Goal: Information Seeking & Learning: Learn about a topic

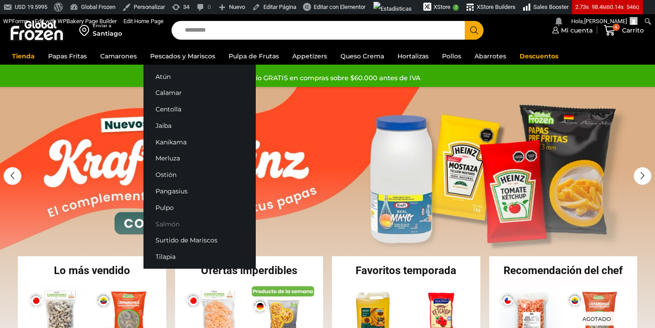
click at [159, 221] on link "Salmón" at bounding box center [200, 224] width 112 height 16
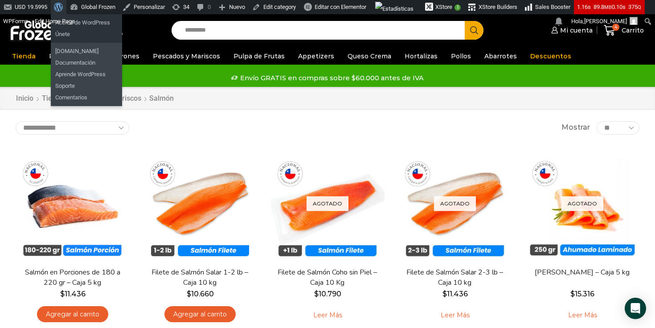
click at [55, 9] on link "Acerca de WordPress" at bounding box center [59, 7] width 16 height 14
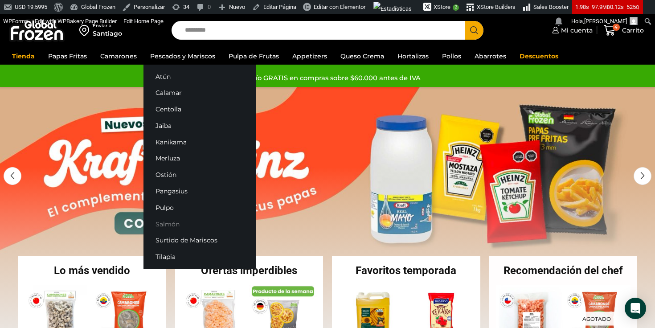
click at [168, 223] on link "Salmón" at bounding box center [200, 224] width 112 height 16
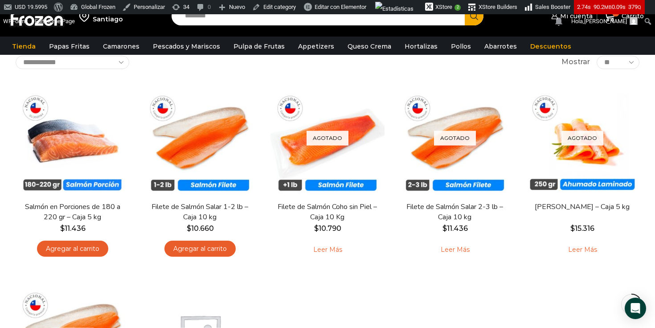
scroll to position [70, 0]
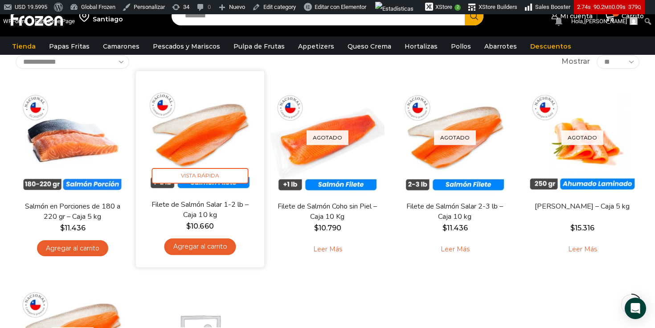
click at [218, 125] on img at bounding box center [200, 135] width 115 height 115
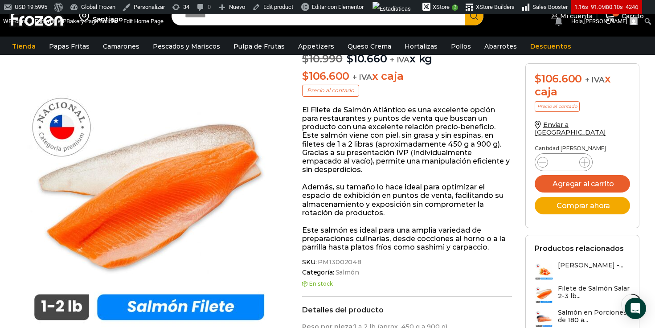
scroll to position [117, 0]
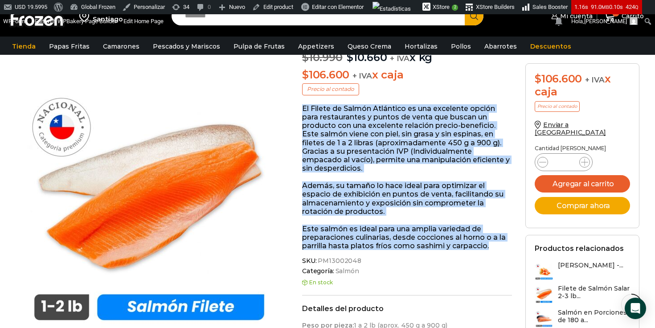
drag, startPoint x: 303, startPoint y: 107, endPoint x: 497, endPoint y: 250, distance: 241.0
click at [497, 250] on div "El Filete de Salmón Atlántico es una excelente opción para restaurantes y punto…" at bounding box center [407, 177] width 210 height 146
copy div "El Filete de Salmón Atlántico es una excelente opción para restaurantes y punto…"
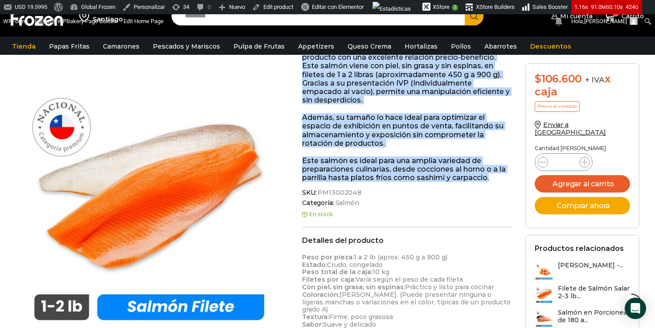
scroll to position [180, 0]
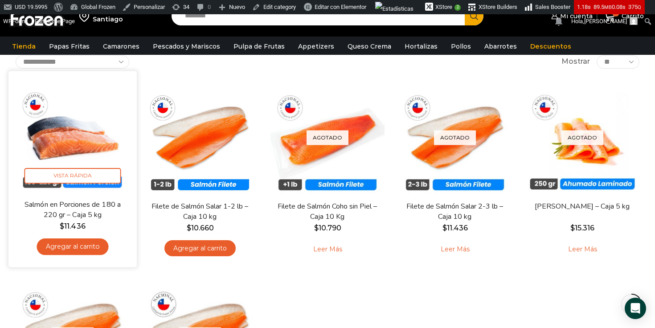
click at [69, 117] on img at bounding box center [72, 135] width 115 height 115
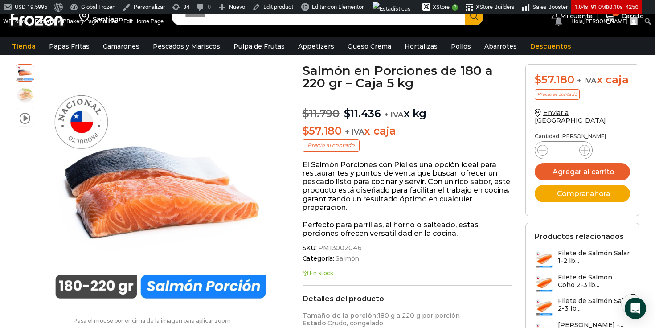
scroll to position [62, 0]
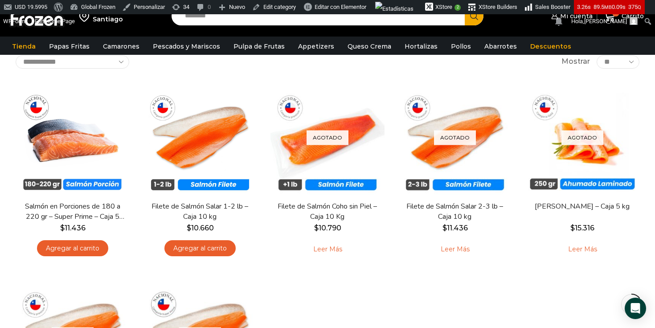
click at [389, 301] on div "En stock Vista Rápida Salmón en Porciones de 180 a 220 gr – Super Prime – Caja …" at bounding box center [328, 271] width 638 height 395
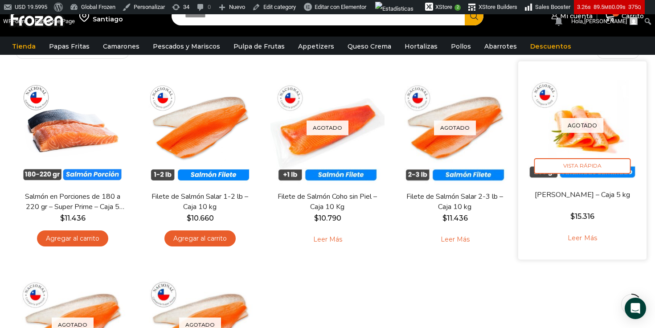
scroll to position [44, 0]
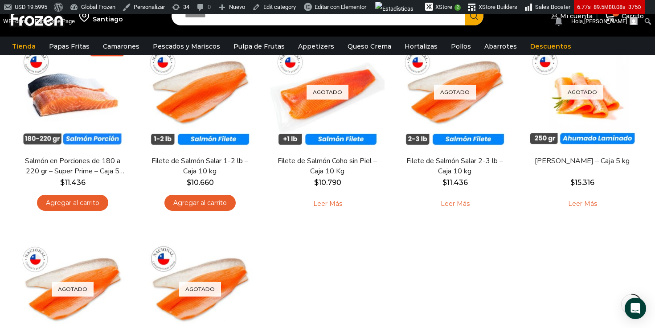
scroll to position [117, 0]
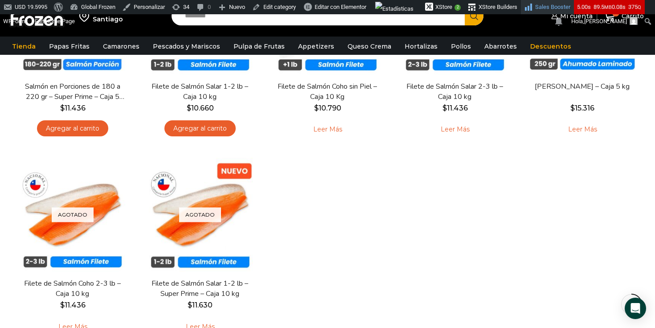
scroll to position [170, 0]
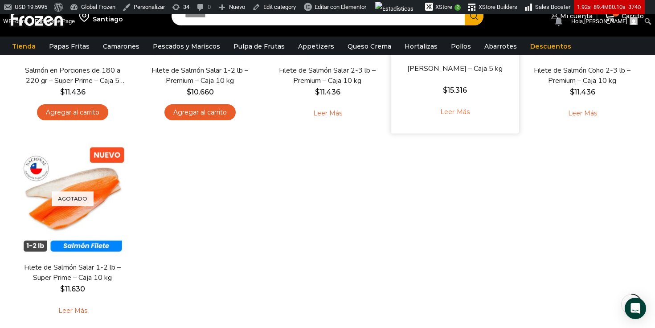
scroll to position [201, 0]
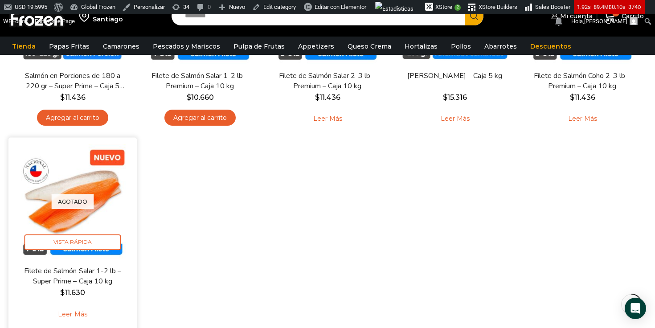
click at [101, 196] on div "Agotado Vista Rápida" at bounding box center [72, 201] width 115 height 115
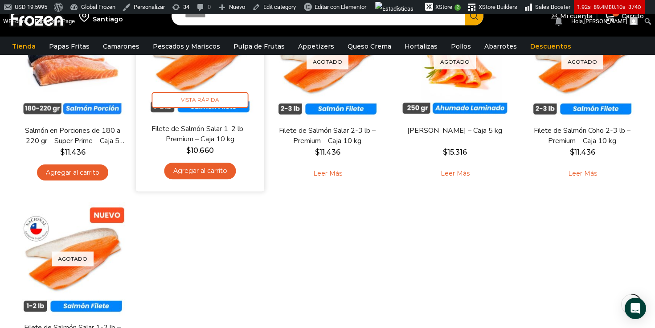
scroll to position [145, 0]
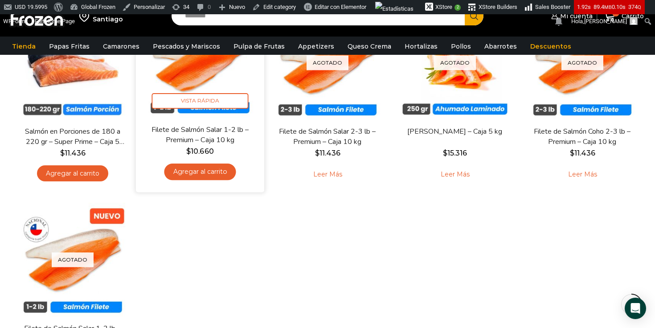
click at [204, 67] on img at bounding box center [200, 60] width 115 height 115
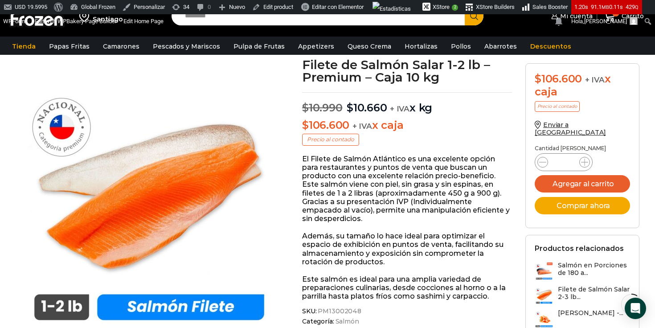
scroll to position [67, 0]
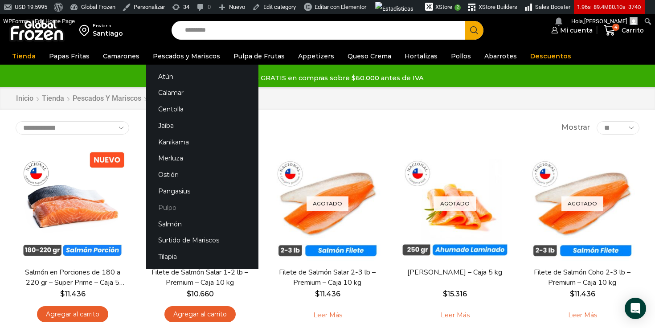
click at [165, 205] on link "Pulpo" at bounding box center [202, 207] width 112 height 16
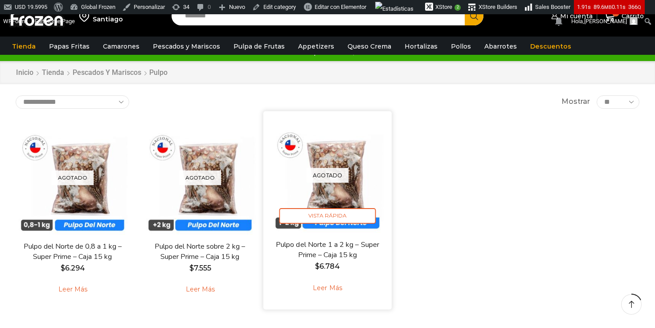
scroll to position [62, 0]
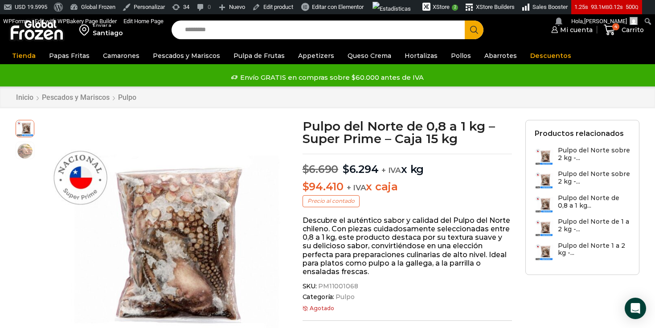
scroll to position [12, 0]
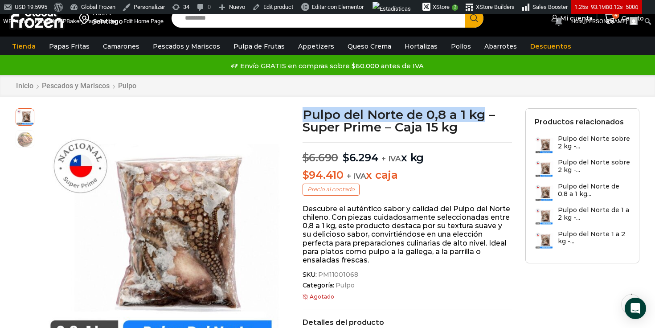
drag, startPoint x: 303, startPoint y: 115, endPoint x: 485, endPoint y: 115, distance: 181.9
click at [485, 115] on h1 "Pulpo del Norte de 0,8 a 1 kg – Super Prime – Caja 15 kg" at bounding box center [408, 120] width 210 height 25
copy h1 "Pulpo del Norte de 0,8 a 1 kg"
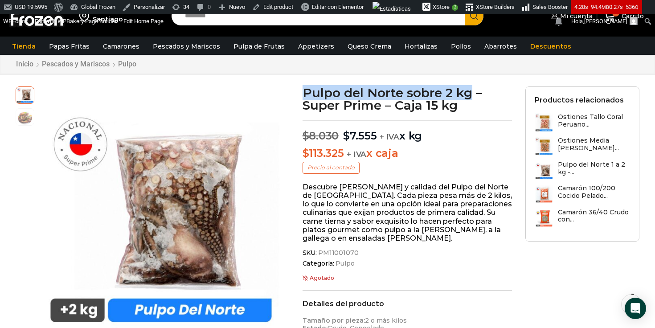
drag, startPoint x: 305, startPoint y: 95, endPoint x: 471, endPoint y: 80, distance: 167.4
click at [473, 90] on h1 "Pulpo del Norte sobre 2 kg – Super Prime – Caja 15 kg" at bounding box center [408, 98] width 210 height 25
copy h1 "Pulpo del Norte sobre 2 kg"
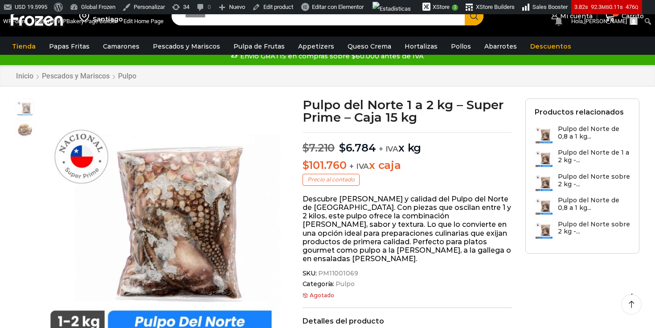
scroll to position [27, 0]
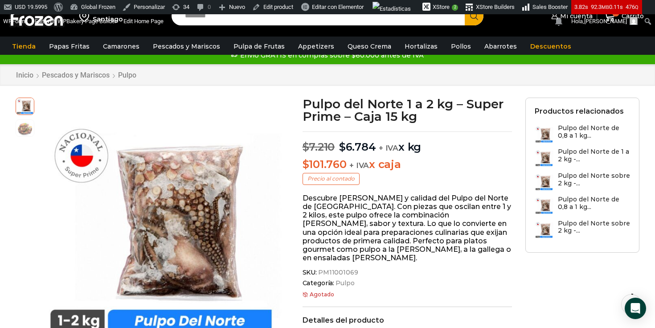
click at [384, 105] on h1 "Pulpo del Norte 1 a 2 kg – Super Prime – Caja 15 kg" at bounding box center [408, 110] width 210 height 25
drag, startPoint x: 302, startPoint y: 104, endPoint x: 442, endPoint y: 80, distance: 141.6
click at [451, 103] on h1 "Pulpo del Norte 1 a 2 kg – Super Prime – Caja 15 kg" at bounding box center [408, 110] width 210 height 25
copy h1 "Pulpo del Norte 1 a 2 kg"
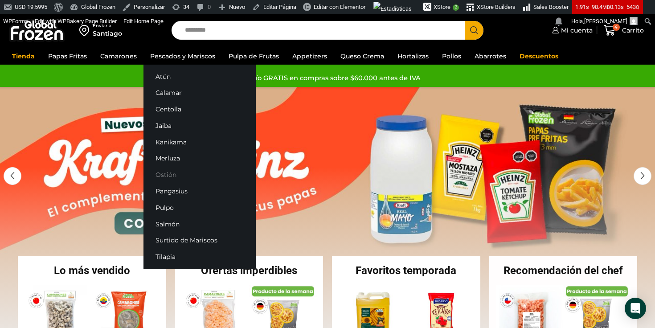
click at [160, 179] on link "Ostión" at bounding box center [200, 175] width 112 height 16
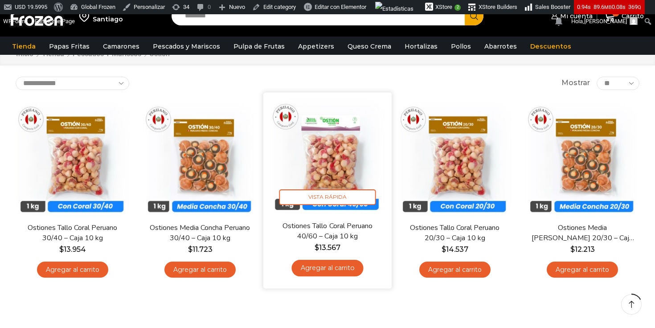
scroll to position [50, 0]
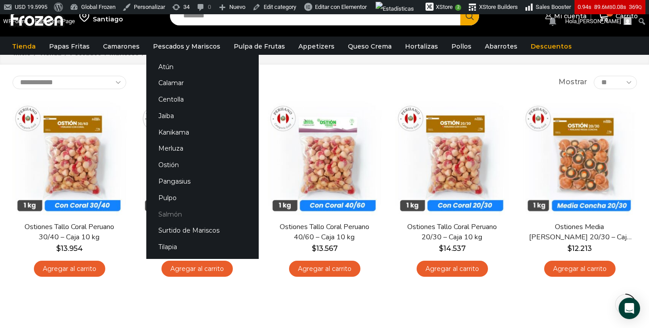
click at [174, 218] on link "Salmón" at bounding box center [202, 214] width 112 height 16
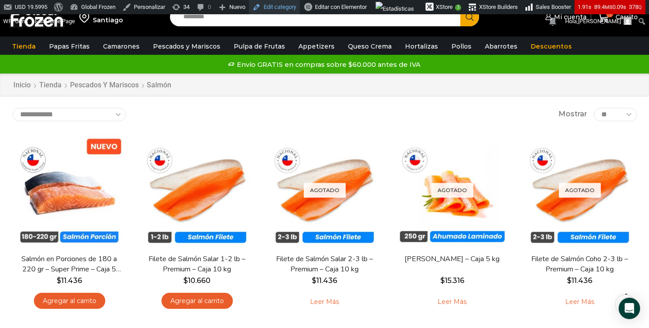
scroll to position [12, 0]
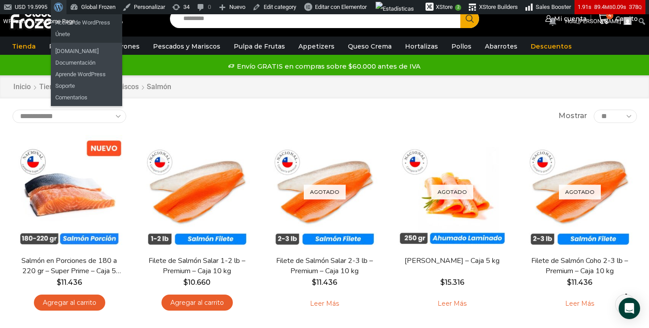
click at [61, 8] on span "Barra de herramientas" at bounding box center [57, 6] width 7 height 12
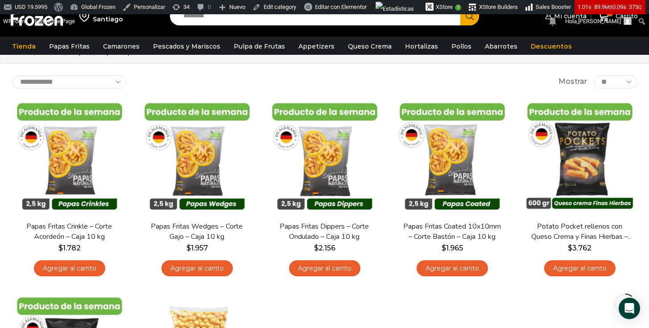
scroll to position [51, 0]
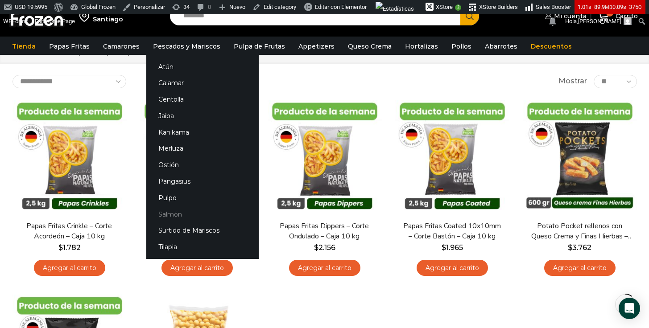
click at [169, 217] on link "Salmón" at bounding box center [202, 214] width 112 height 16
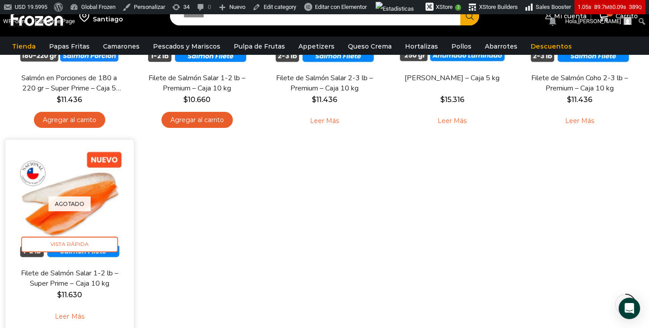
scroll to position [202, 0]
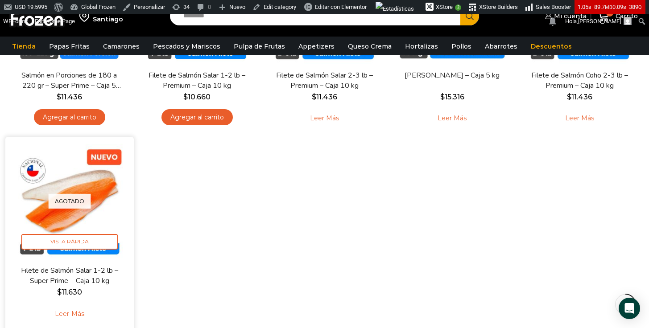
click at [69, 313] on link "Leer más" at bounding box center [69, 314] width 57 height 19
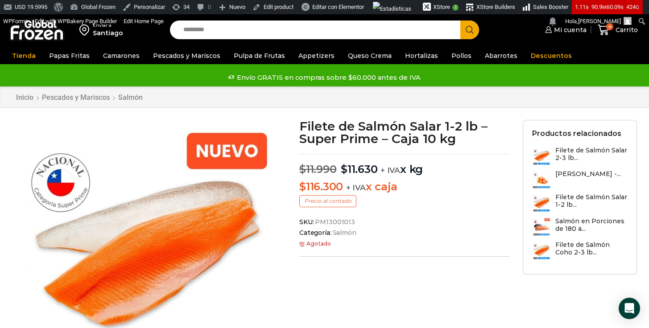
click at [324, 292] on div "Pasa el mouse por encima de la imagen para aplicar zoom Filete de Salmón Salar …" at bounding box center [325, 265] width 638 height 292
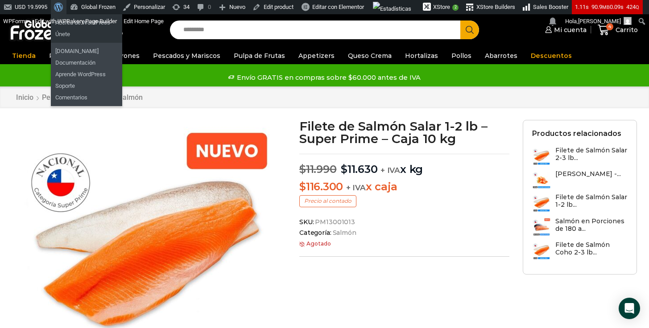
click at [61, 4] on span "Barra de herramientas" at bounding box center [57, 6] width 7 height 12
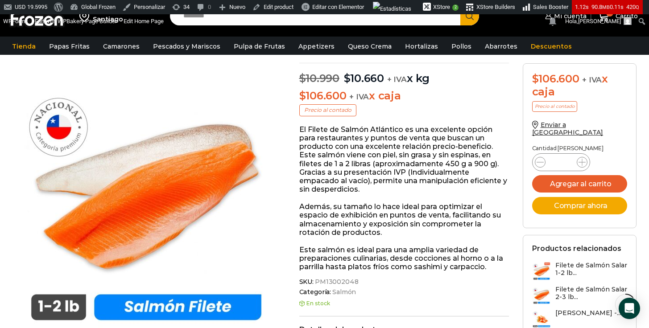
scroll to position [98, 0]
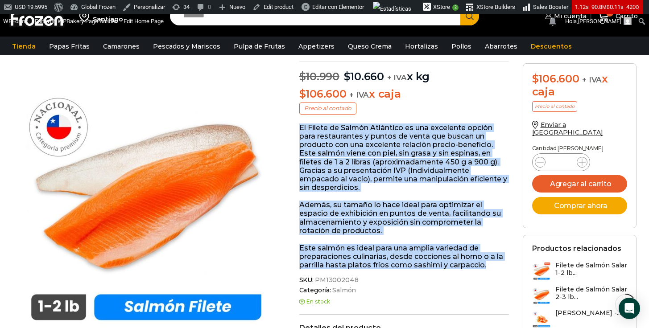
drag, startPoint x: 300, startPoint y: 130, endPoint x: 488, endPoint y: 261, distance: 228.9
click at [488, 262] on div "El Filete de Salmón Atlántico es una excelente opción para restaurantes y punto…" at bounding box center [404, 196] width 210 height 146
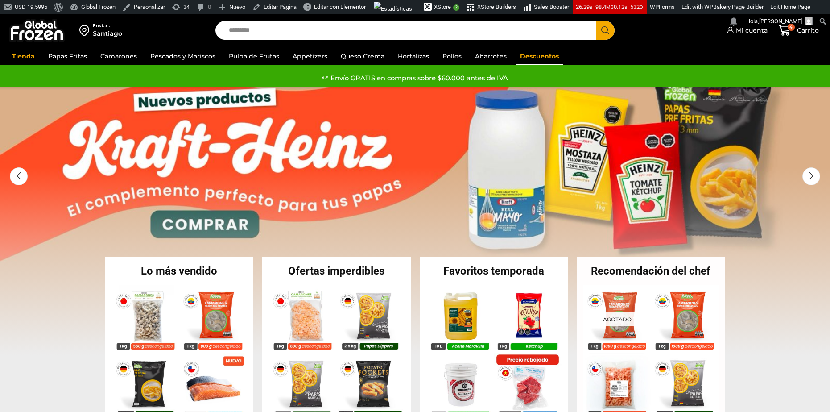
click at [548, 59] on link "Descuentos" at bounding box center [539, 56] width 48 height 17
click at [547, 57] on link "Descuentos" at bounding box center [539, 56] width 48 height 17
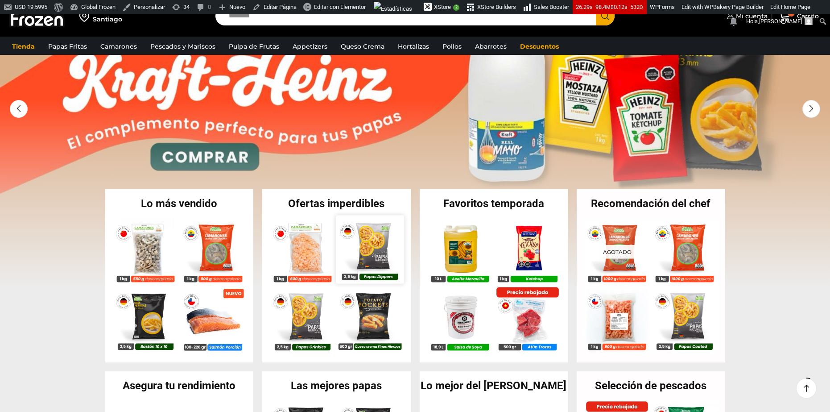
scroll to position [95, 0]
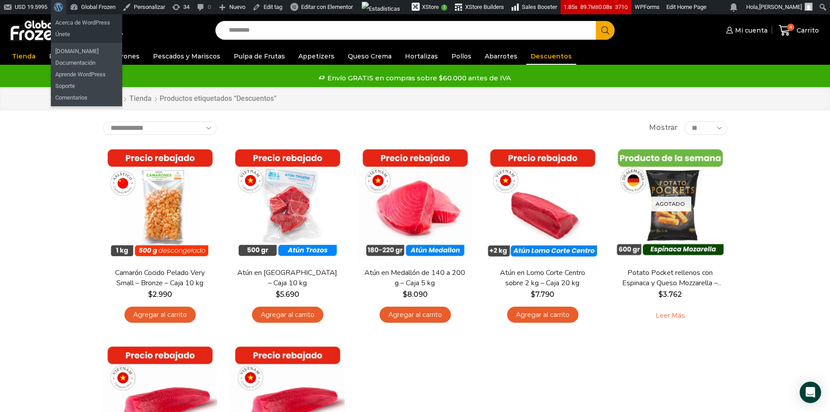
click at [61, 9] on span "Barra de herramientas" at bounding box center [57, 6] width 7 height 12
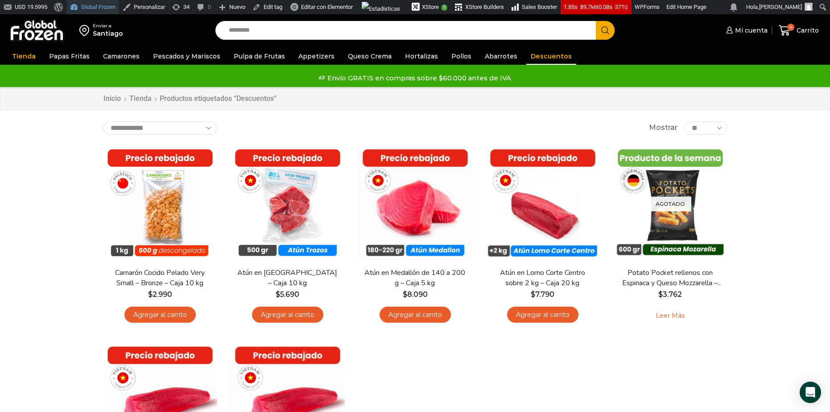
click at [83, 4] on link "Global Frozen" at bounding box center [92, 7] width 53 height 14
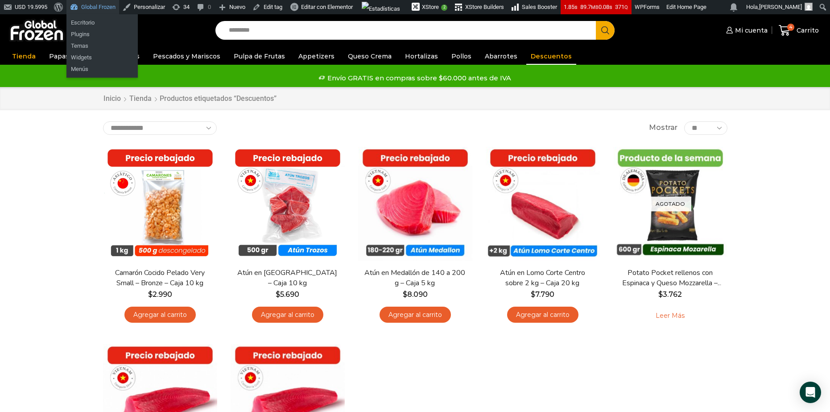
click at [85, 8] on link "Global Frozen" at bounding box center [92, 7] width 53 height 14
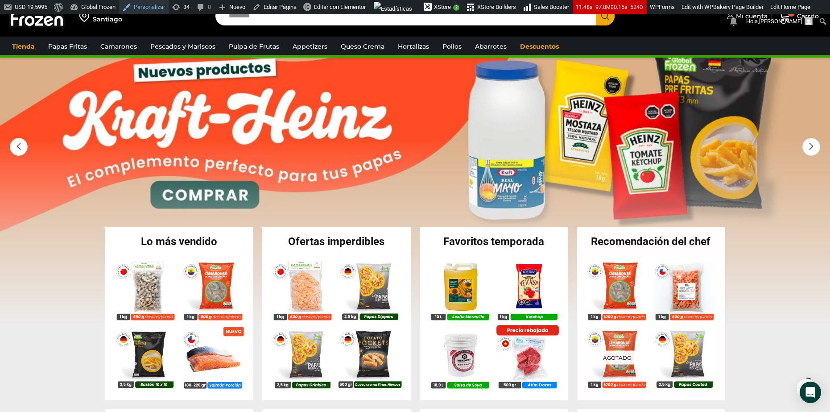
scroll to position [77, 0]
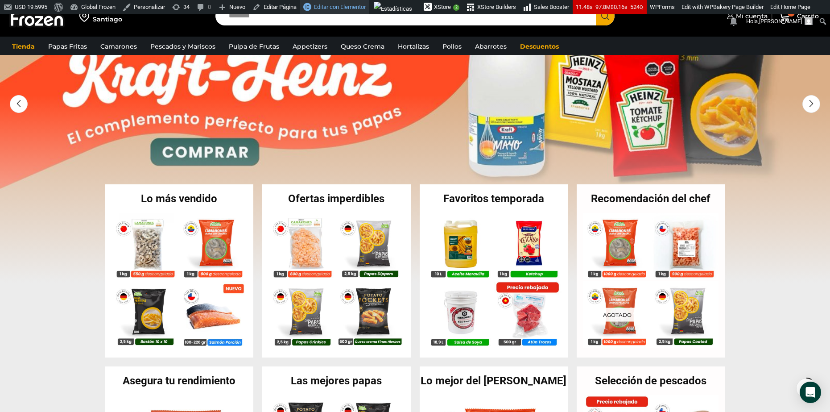
click at [353, 7] on span "Editar con Elementor" at bounding box center [340, 7] width 52 height 7
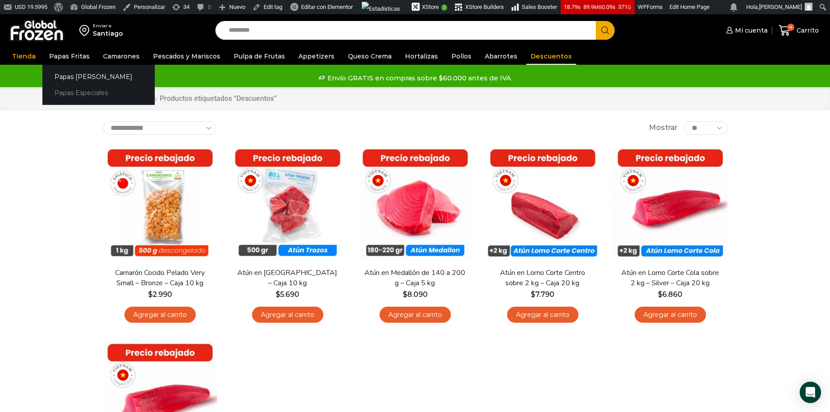
click at [77, 90] on link "Papas Especiales" at bounding box center [98, 93] width 112 height 16
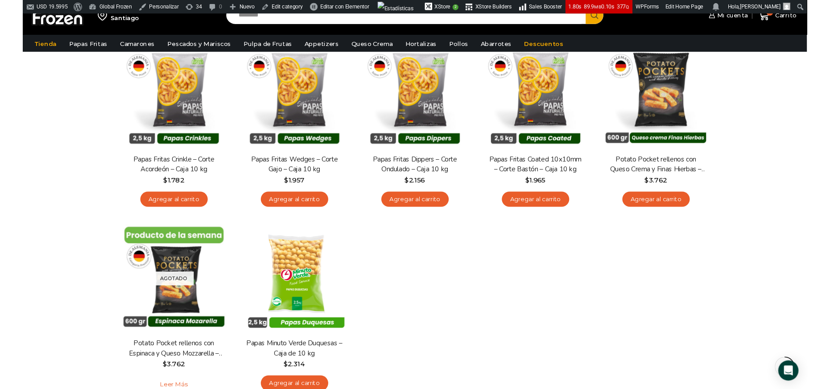
scroll to position [59, 0]
